Goal: Transaction & Acquisition: Purchase product/service

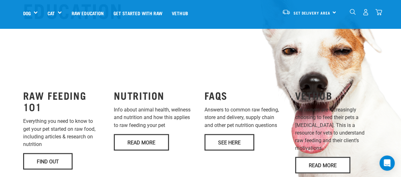
scroll to position [317, 0]
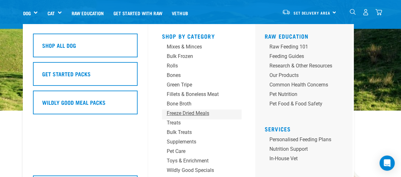
click at [199, 116] on div "Freeze Dried Meals" at bounding box center [196, 114] width 59 height 8
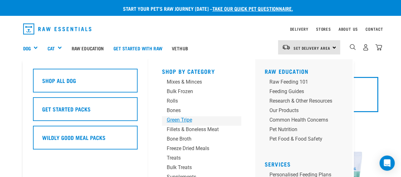
click at [178, 119] on div "Green Tripe" at bounding box center [196, 120] width 59 height 8
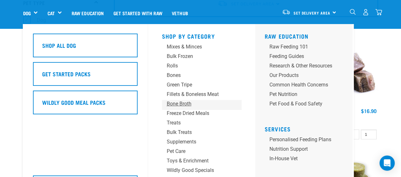
scroll to position [63, 0]
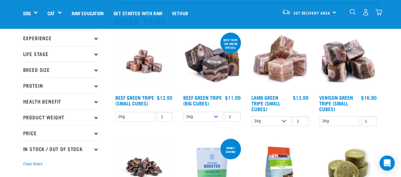
click at [351, 12] on img "dropdown navigation" at bounding box center [353, 12] width 6 height 6
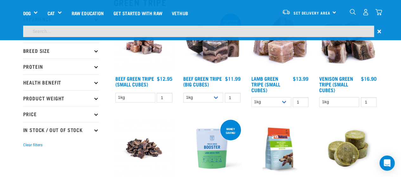
scroll to position [44, 0]
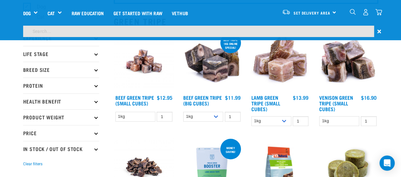
click at [139, 31] on input "search" at bounding box center [198, 31] width 351 height 11
type input "freeze dried lamb"
click at [109, 34] on input "freeze dried lamb" at bounding box center [198, 31] width 351 height 11
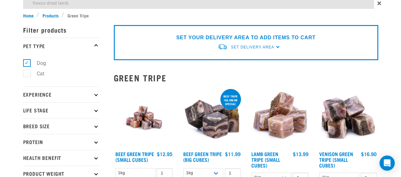
scroll to position [0, 0]
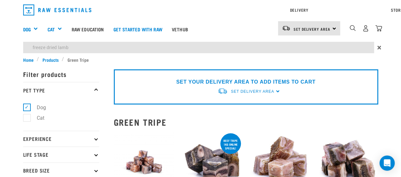
click at [72, 47] on input "freeze dried lamb" at bounding box center [198, 47] width 351 height 11
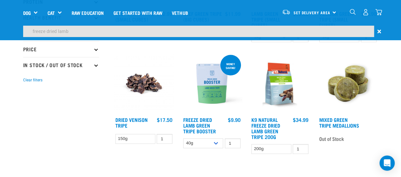
scroll to position [127, 0]
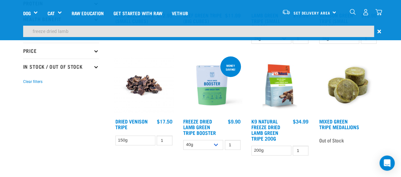
click at [214, 99] on img at bounding box center [212, 85] width 61 height 61
click at [202, 125] on link "Freeze Dried Lamb Green Tripe Booster" at bounding box center [199, 127] width 33 height 14
click at [202, 129] on link "Freeze Dried Lamb Green Tripe Booster" at bounding box center [199, 127] width 33 height 14
click at [204, 125] on link "Freeze Dried Lamb Green Tripe Booster" at bounding box center [199, 127] width 33 height 14
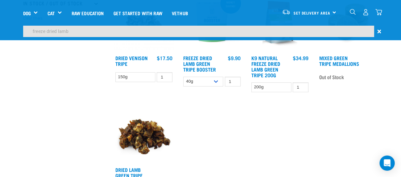
scroll to position [209, 0]
drag, startPoint x: 216, startPoint y: 70, endPoint x: 190, endPoint y: 61, distance: 27.4
click at [190, 61] on h4 "Freeze Dried Lamb Green Tripe Booster" at bounding box center [203, 63] width 40 height 17
click at [221, 71] on h4 "Freeze Dried Lamb Green Tripe Booster" at bounding box center [203, 63] width 40 height 17
drag, startPoint x: 218, startPoint y: 71, endPoint x: 183, endPoint y: 57, distance: 38.1
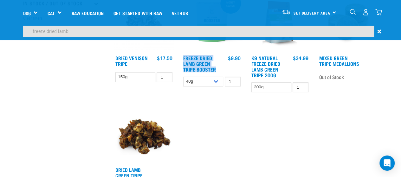
click at [183, 57] on div "Freeze Dried Lamb Green Tripe Booster $9.90" at bounding box center [212, 64] width 61 height 18
copy link "Freeze Dried Lamb Green Tripe Booster"
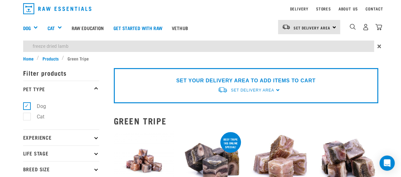
scroll to position [0, 0]
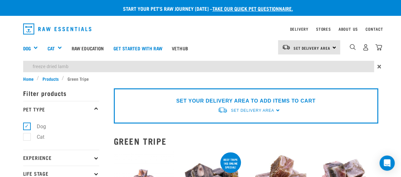
click at [58, 28] on img "dropdown navigation" at bounding box center [57, 28] width 68 height 11
